Goal: Complete application form: Complete application form

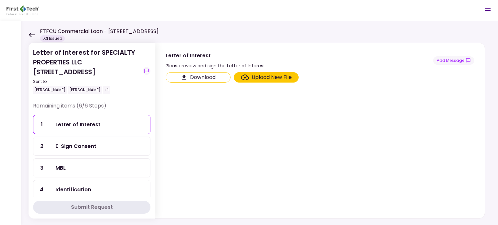
click at [265, 76] on div "Upload New File" at bounding box center [272, 78] width 40 height 8
click at [0, 0] on input "Upload New File" at bounding box center [0, 0] width 0 height 0
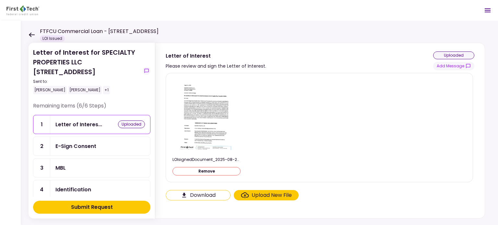
click at [276, 195] on div "Upload New File" at bounding box center [272, 196] width 40 height 8
click at [0, 0] on input "Upload New File" at bounding box center [0, 0] width 0 height 0
click at [306, 110] on div "LOIsignedDocument_2025-08-22_151302.pdf Remove" at bounding box center [319, 127] width 294 height 99
click at [67, 145] on div "E-Sign Consent" at bounding box center [75, 146] width 41 height 8
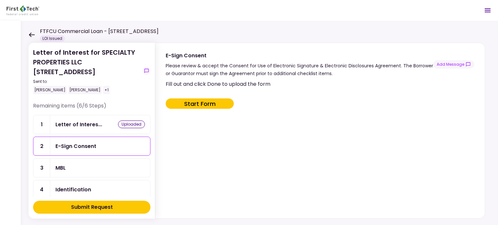
click at [192, 102] on button "Start Form" at bounding box center [200, 104] width 68 height 10
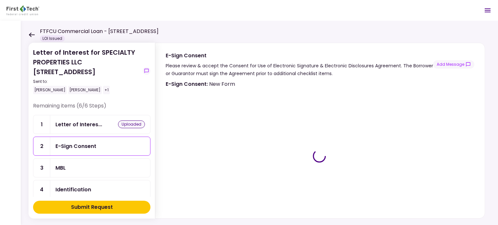
type input "***"
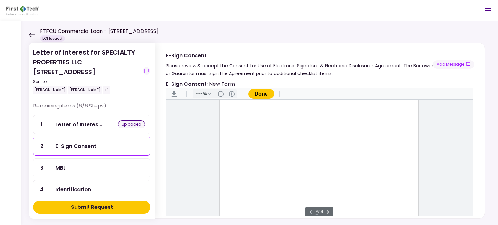
scroll to position [65, 0]
type input "*"
click at [231, 168] on div "Document Content" at bounding box center [233, 169] width 5 height 5
click at [251, 191] on div "Sign here" at bounding box center [255, 192] width 17 height 7
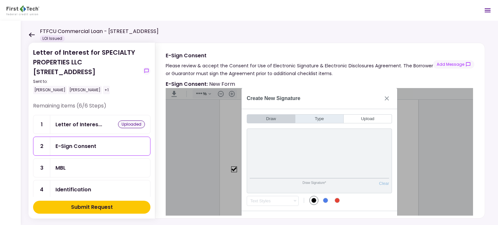
click at [315, 120] on button "Type" at bounding box center [319, 118] width 48 height 9
type input "*"
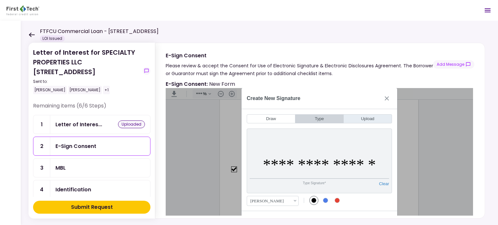
type input "**********"
click at [363, 119] on button "Upload" at bounding box center [368, 118] width 48 height 9
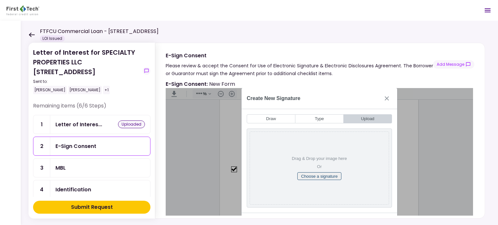
click at [318, 176] on button "Choose a signature" at bounding box center [319, 176] width 44 height 8
click at [317, 158] on div "Drag & Drop your image here" at bounding box center [319, 158] width 55 height 5
click at [365, 118] on button "Upload" at bounding box center [368, 118] width 48 height 9
click at [386, 97] on button "Close" at bounding box center [386, 98] width 10 height 10
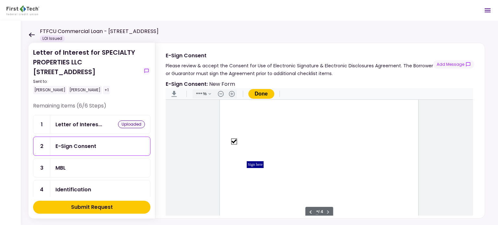
scroll to position [912, 0]
click at [265, 92] on button "Done" at bounding box center [261, 94] width 26 height 10
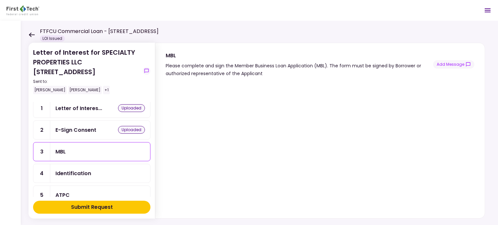
scroll to position [8, 0]
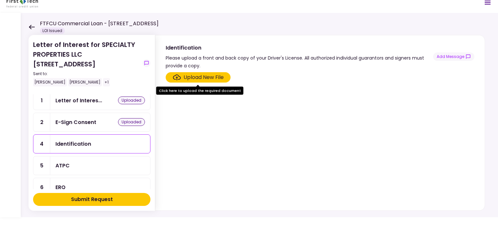
click at [61, 163] on div "ATPC" at bounding box center [62, 166] width 14 height 8
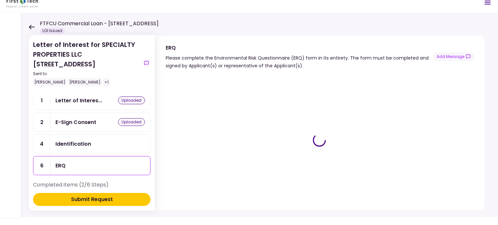
click at [336, 185] on div at bounding box center [319, 140] width 307 height 120
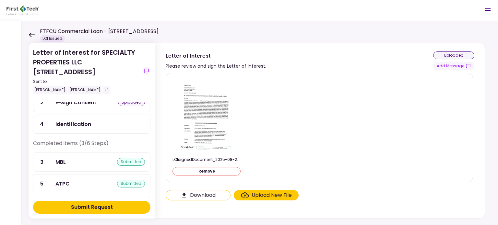
scroll to position [32, 0]
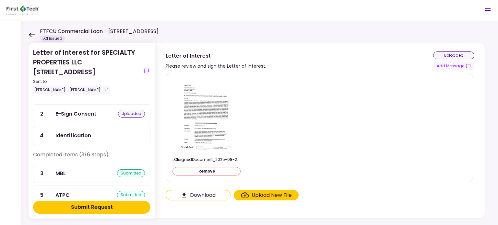
click at [74, 135] on div "Identification" at bounding box center [73, 136] width 36 height 8
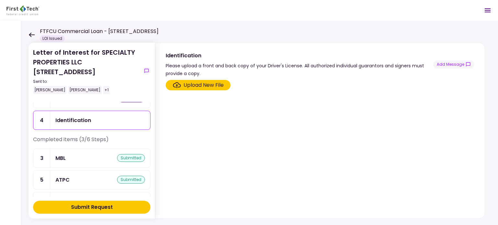
scroll to position [32, 0]
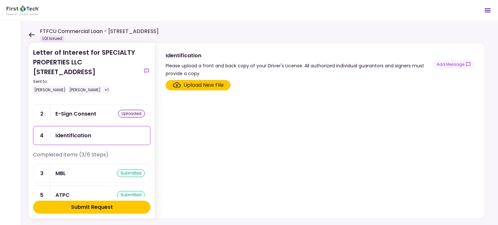
click at [191, 85] on div "Upload New File" at bounding box center [203, 85] width 40 height 8
click at [0, 0] on input "Upload New File" at bounding box center [0, 0] width 0 height 0
click at [198, 85] on div "Upload New File" at bounding box center [203, 85] width 40 height 8
click at [0, 0] on input "Upload New File" at bounding box center [0, 0] width 0 height 0
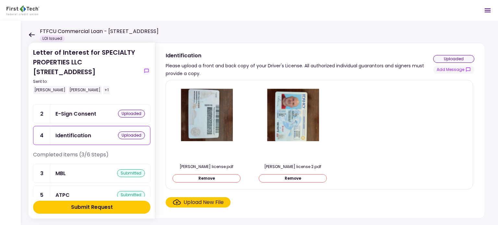
click at [200, 203] on div "Upload New File" at bounding box center [203, 203] width 40 height 8
click at [0, 0] on input "Upload New File" at bounding box center [0, 0] width 0 height 0
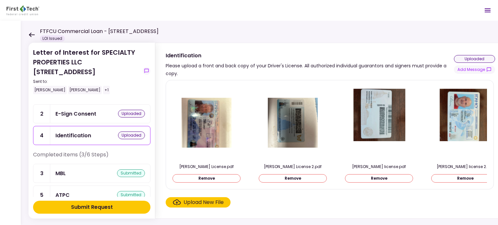
click at [188, 203] on div "Upload New File" at bounding box center [203, 203] width 40 height 8
click at [0, 0] on input "Upload New File" at bounding box center [0, 0] width 0 height 0
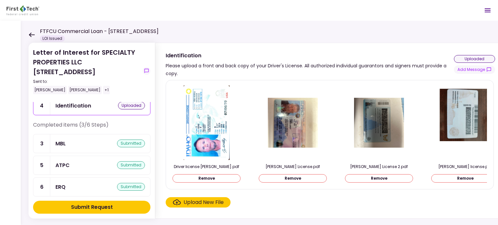
scroll to position [65, 0]
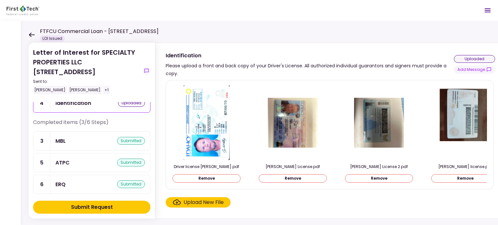
click at [89, 206] on div "Submit Request" at bounding box center [92, 208] width 42 height 8
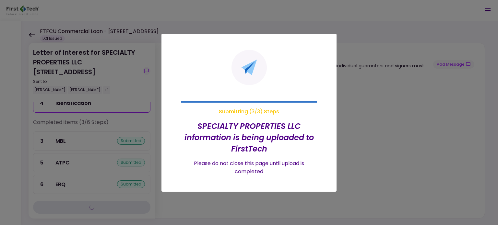
scroll to position [0, 0]
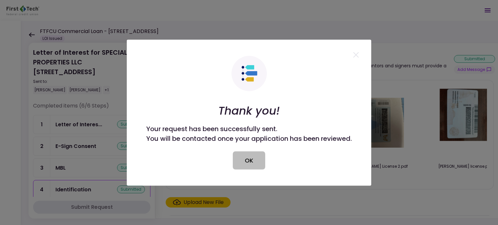
click at [250, 163] on button "OK" at bounding box center [249, 160] width 32 height 18
